Goal: Information Seeking & Learning: Learn about a topic

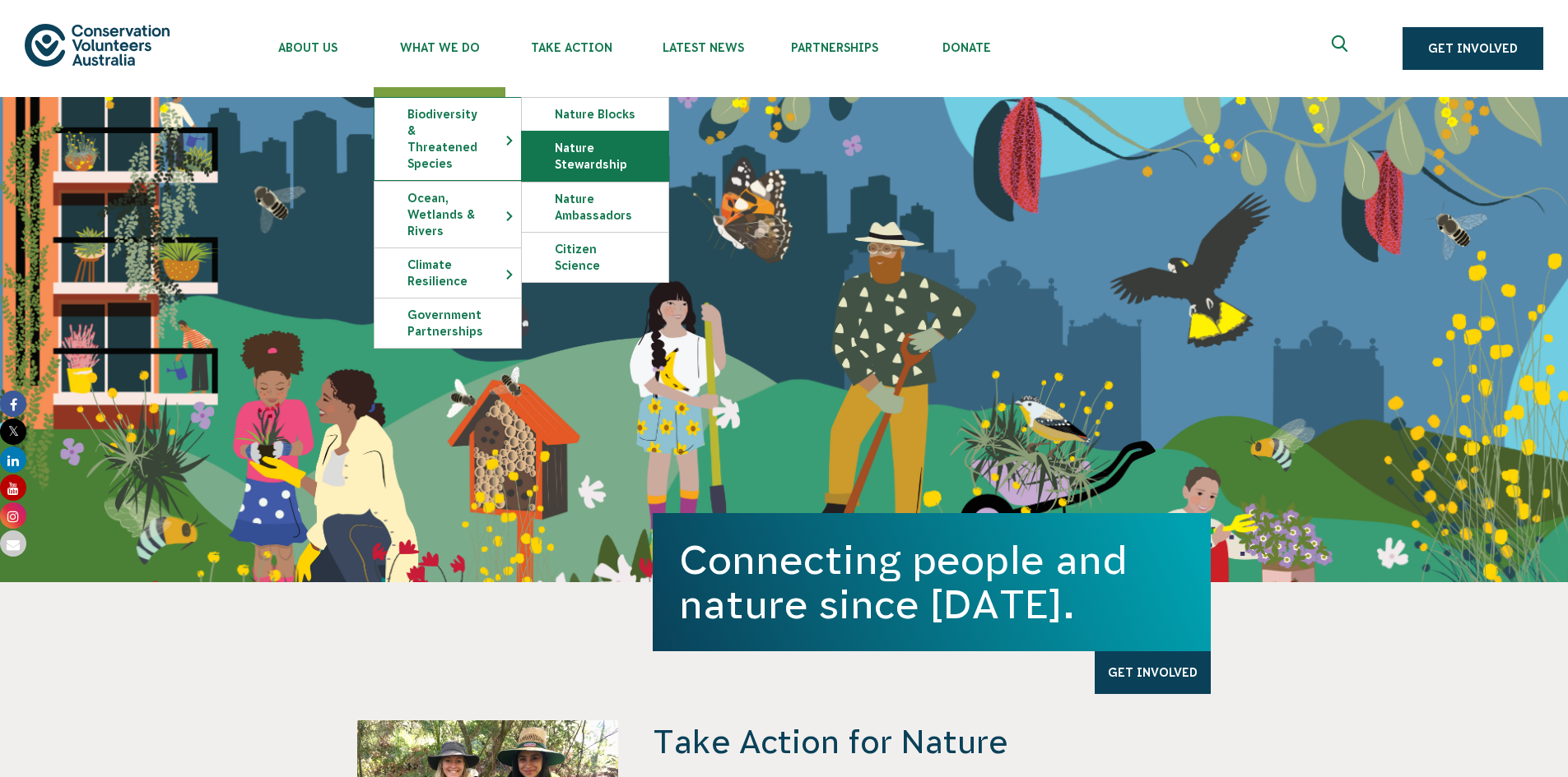
click at [576, 159] on link "Nature Stewardship" at bounding box center [595, 156] width 147 height 49
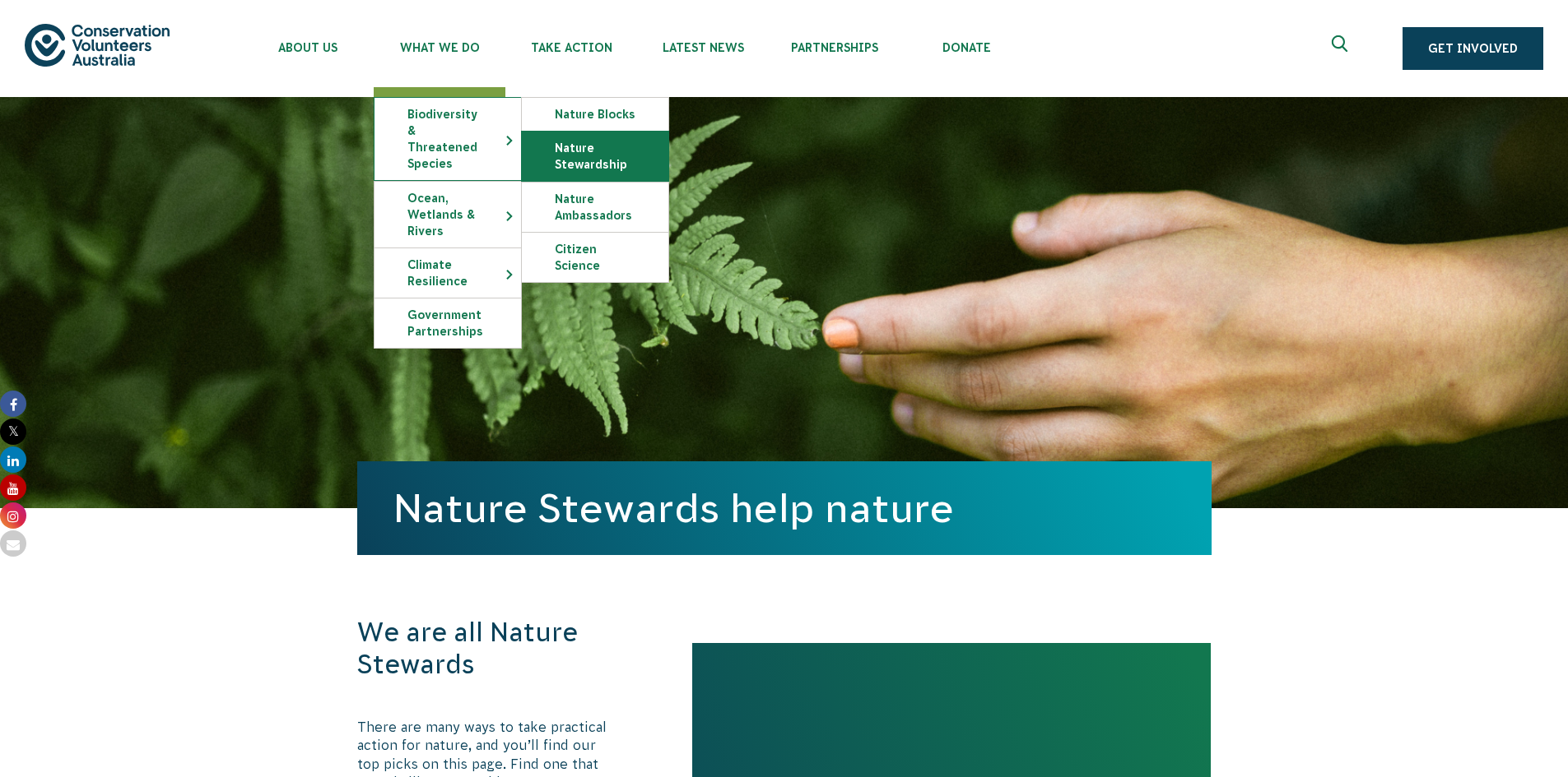
click at [591, 165] on link "Nature Stewardship" at bounding box center [595, 156] width 147 height 49
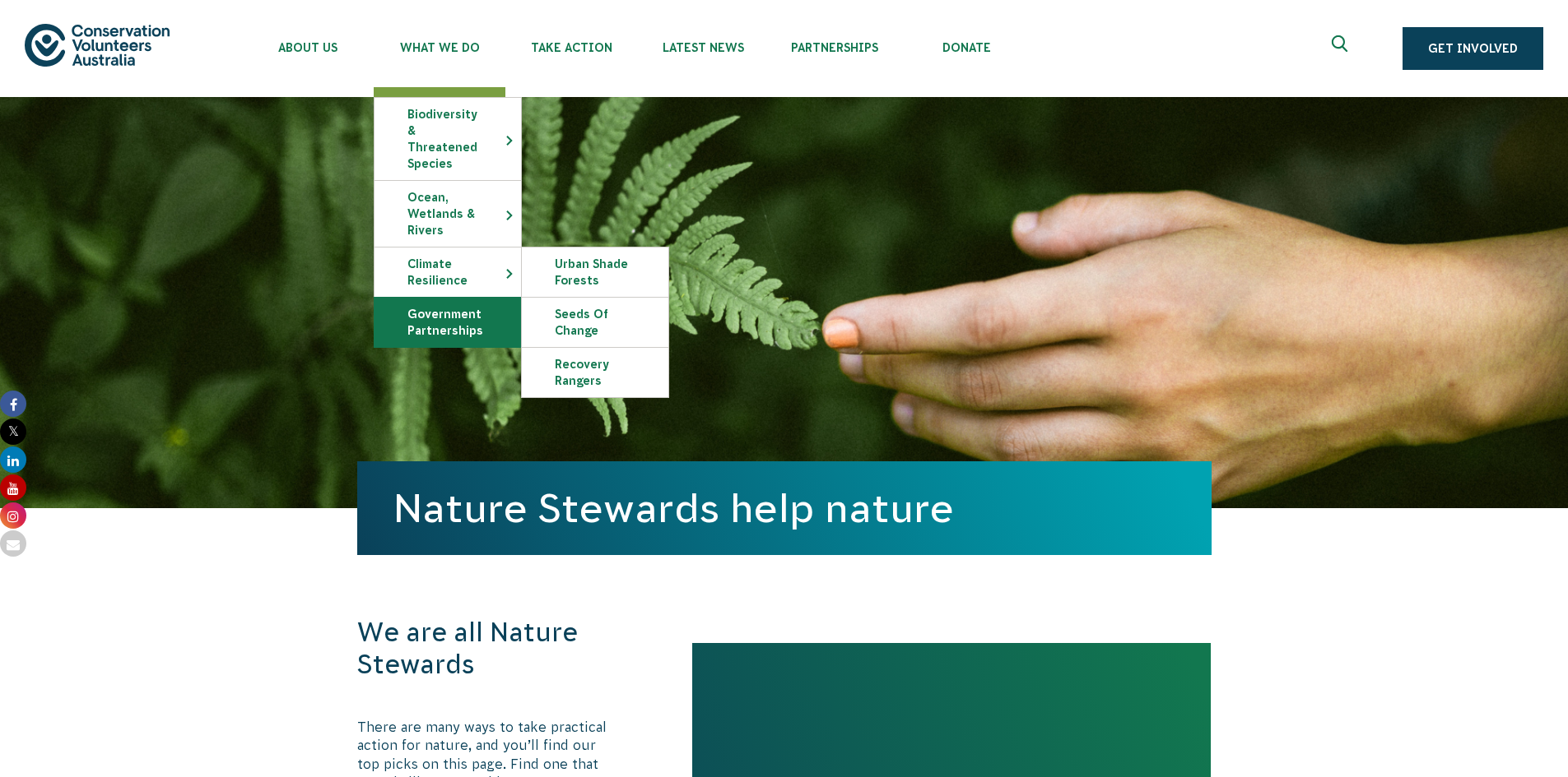
click at [465, 303] on link "Government Partnerships" at bounding box center [448, 323] width 147 height 49
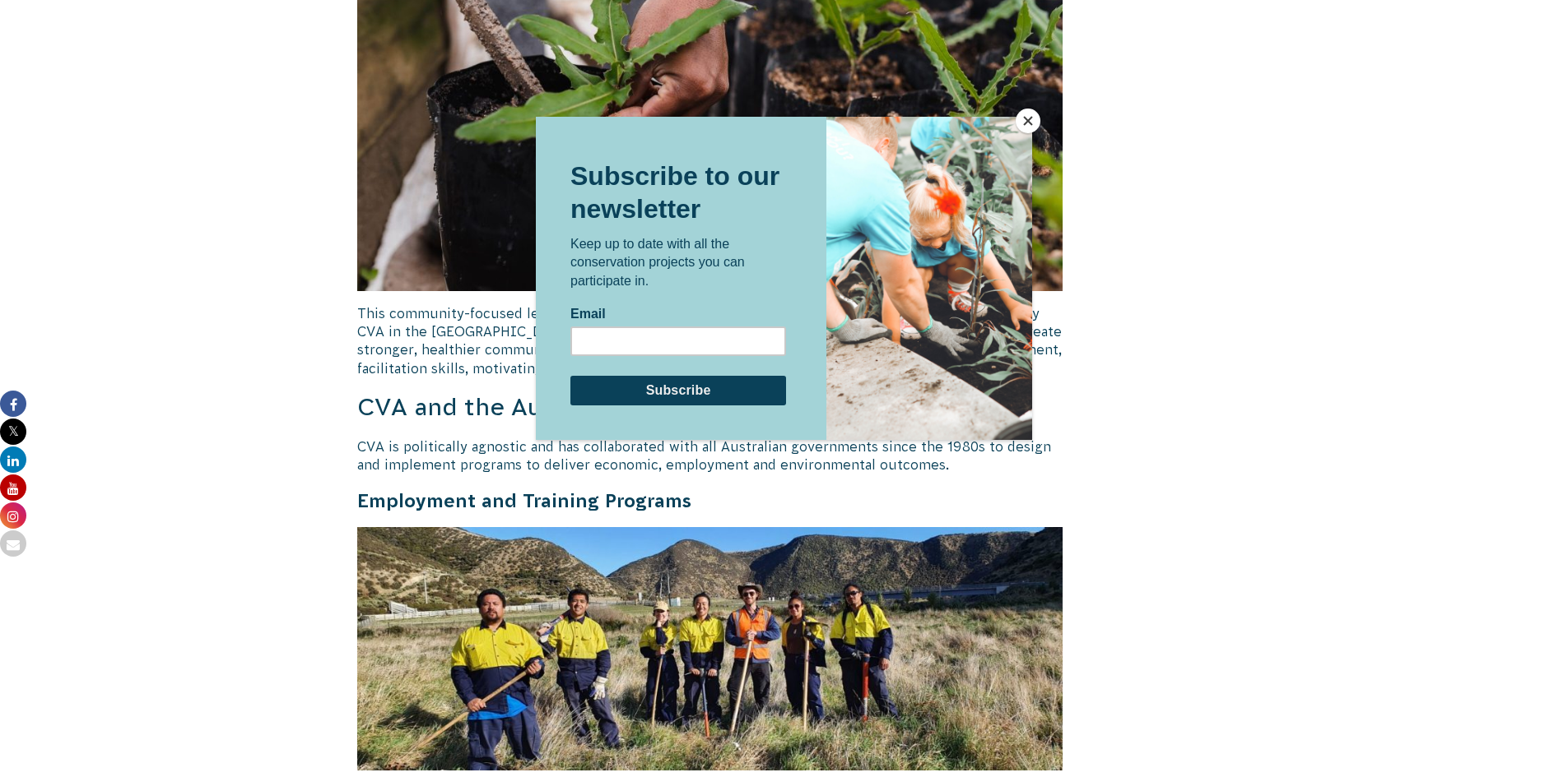
scroll to position [5182, 0]
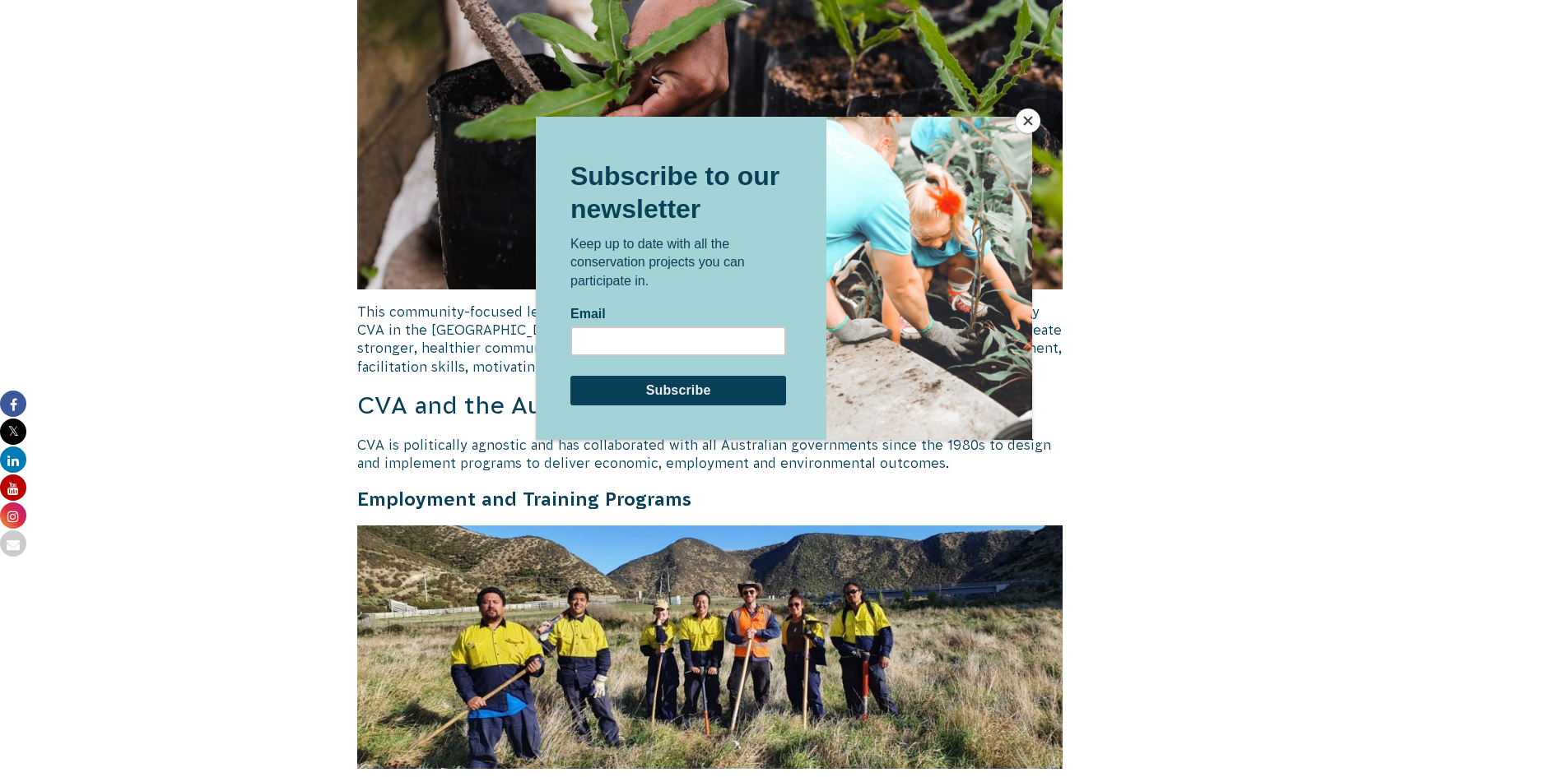
click at [1028, 117] on button "Close" at bounding box center [1028, 120] width 24 height 24
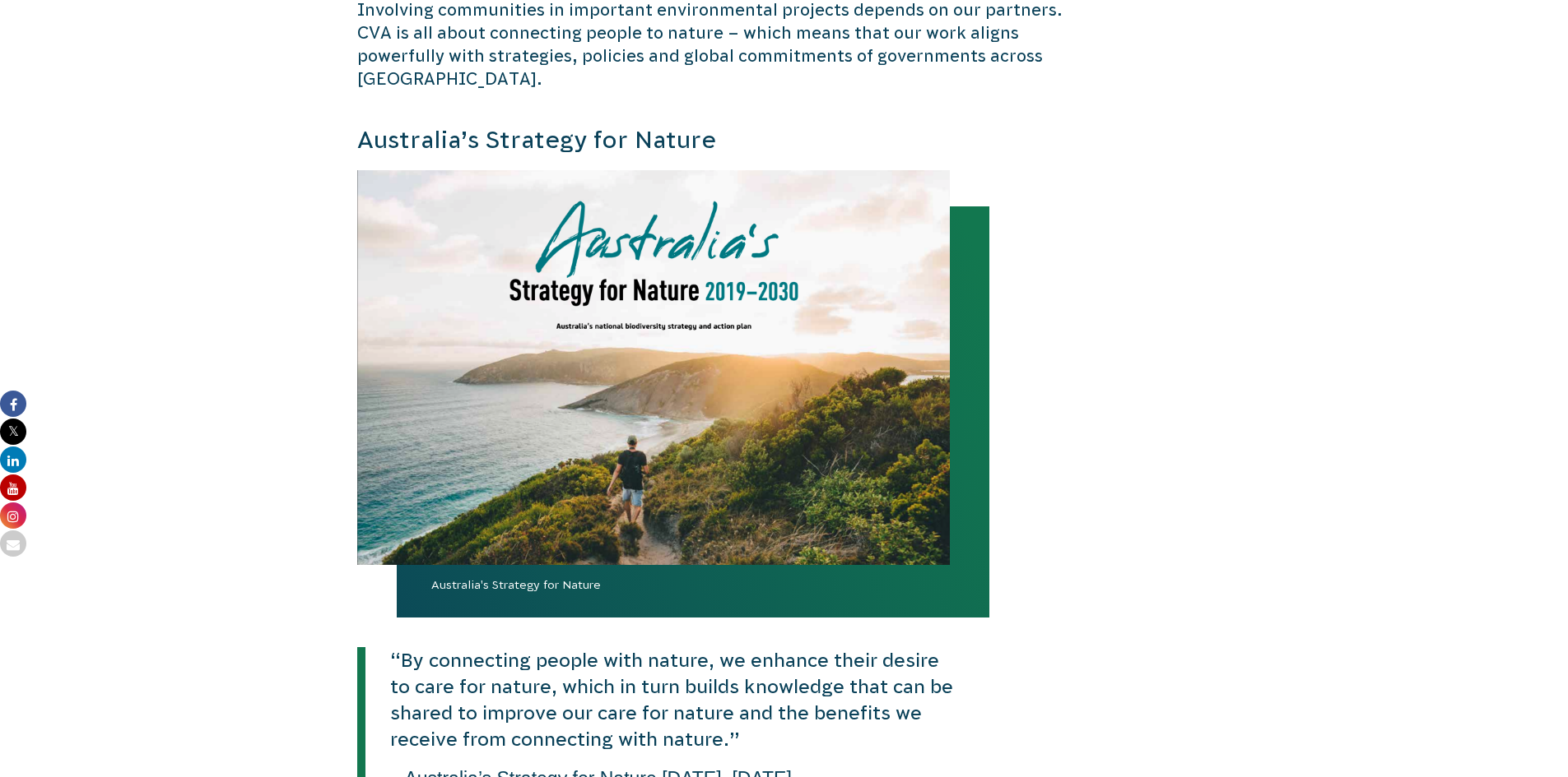
scroll to position [0, 0]
